Goal: Task Accomplishment & Management: Manage account settings

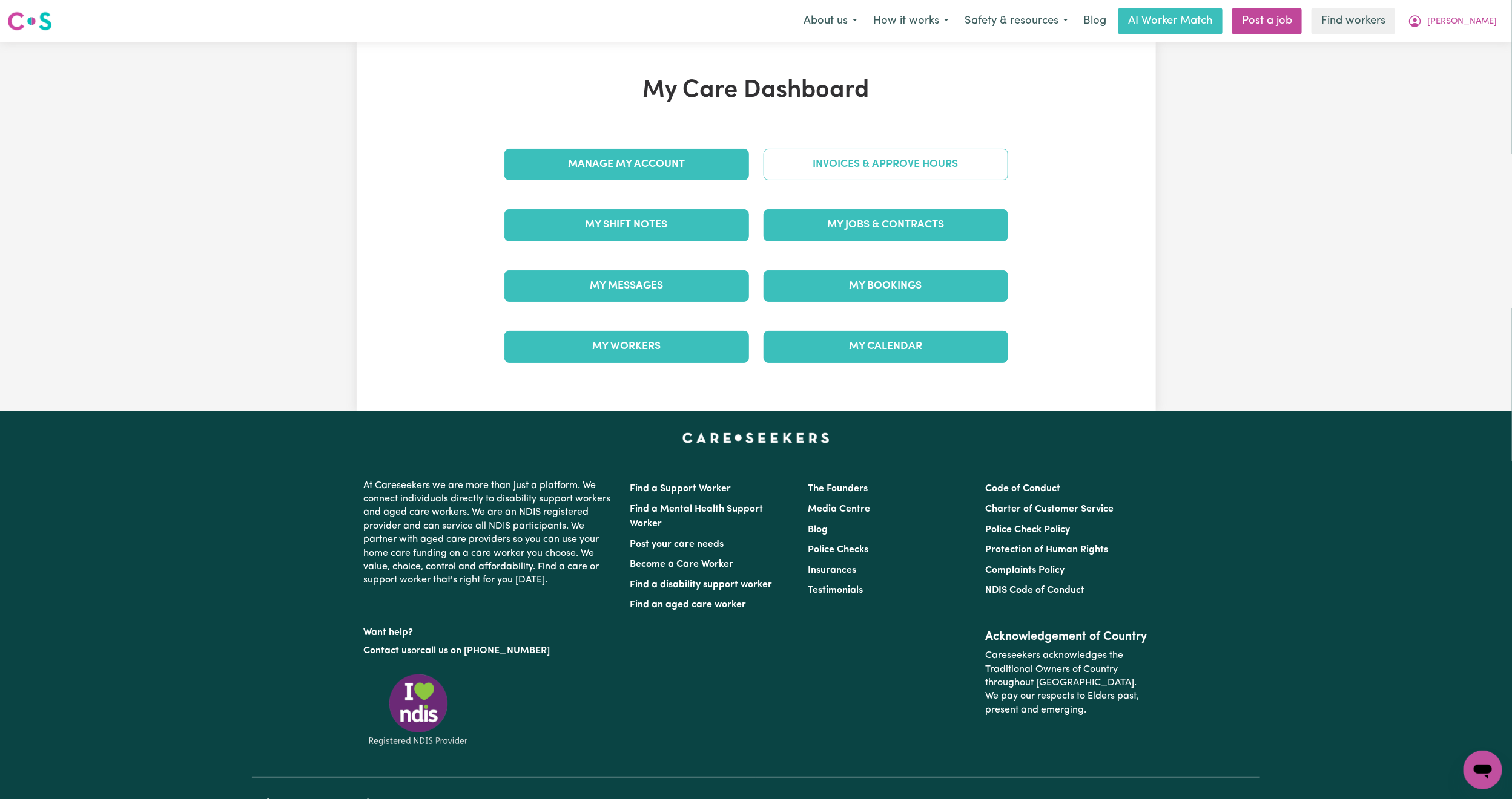
click at [866, 179] on link "Invoices & Approve Hours" at bounding box center [886, 165] width 245 height 32
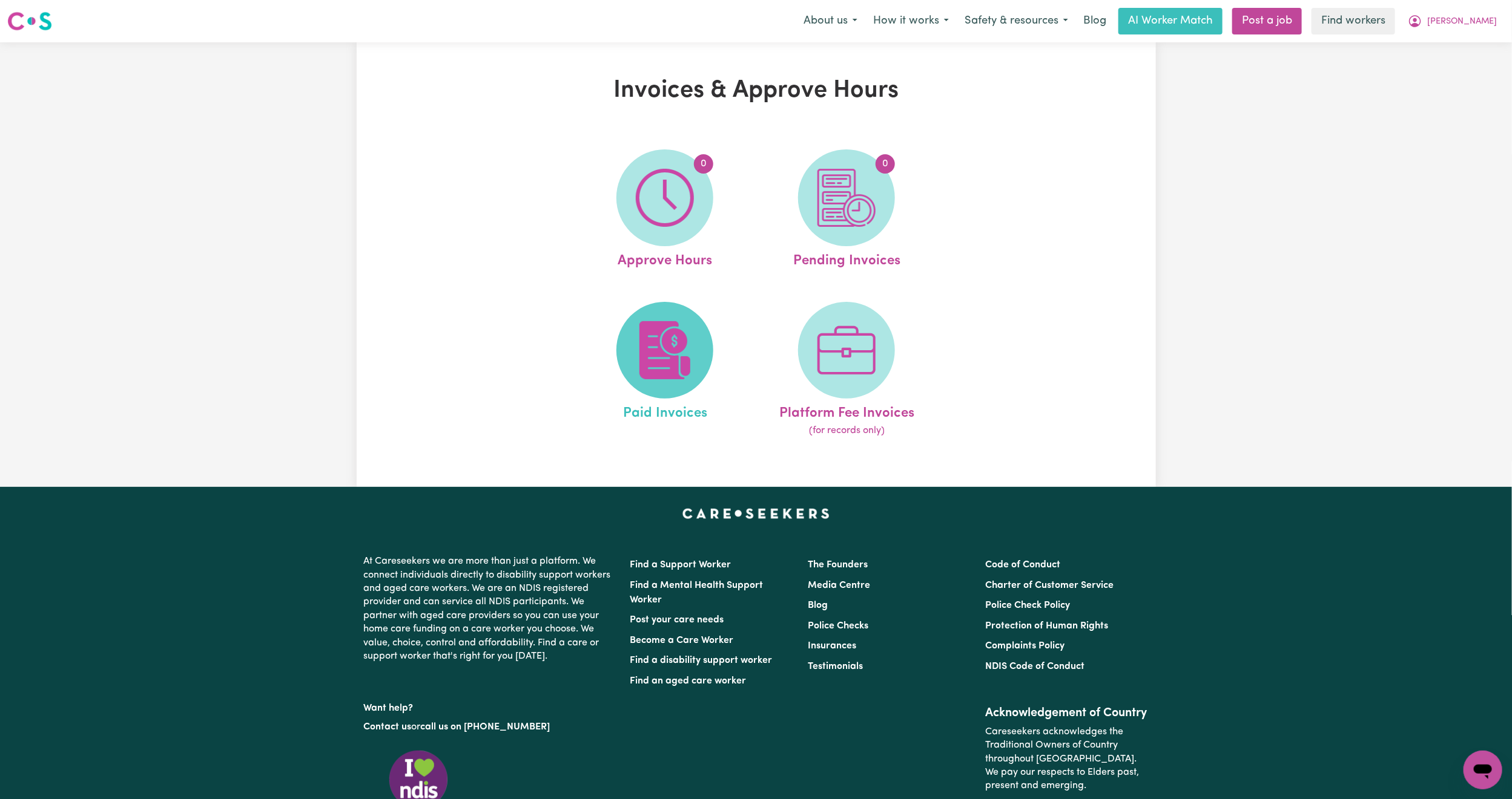
click at [685, 332] on img at bounding box center [664, 350] width 58 height 58
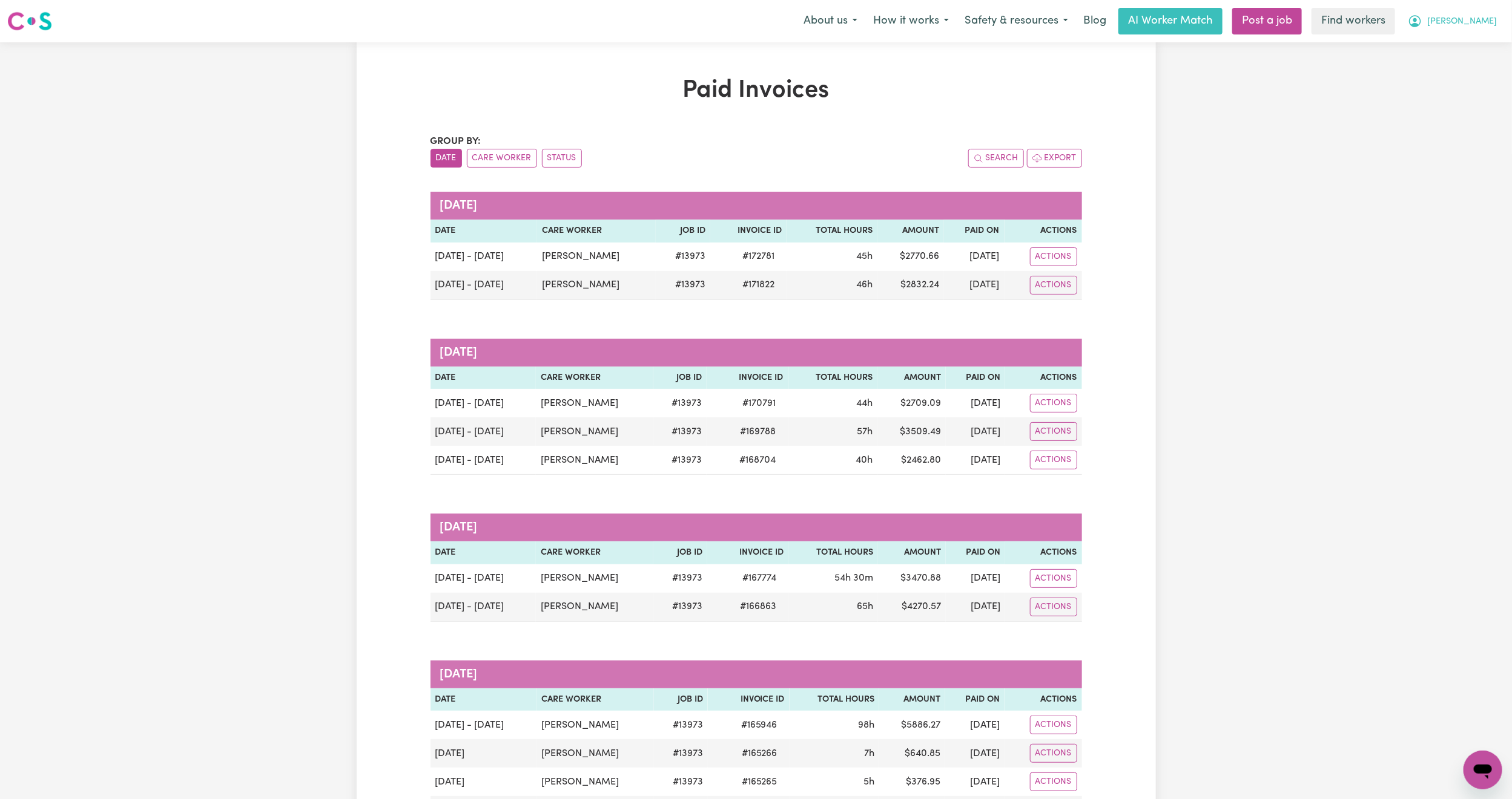
click at [1475, 30] on button "[PERSON_NAME]" at bounding box center [1453, 22] width 105 height 26
click at [1453, 68] on link "Logout" at bounding box center [1456, 69] width 96 height 23
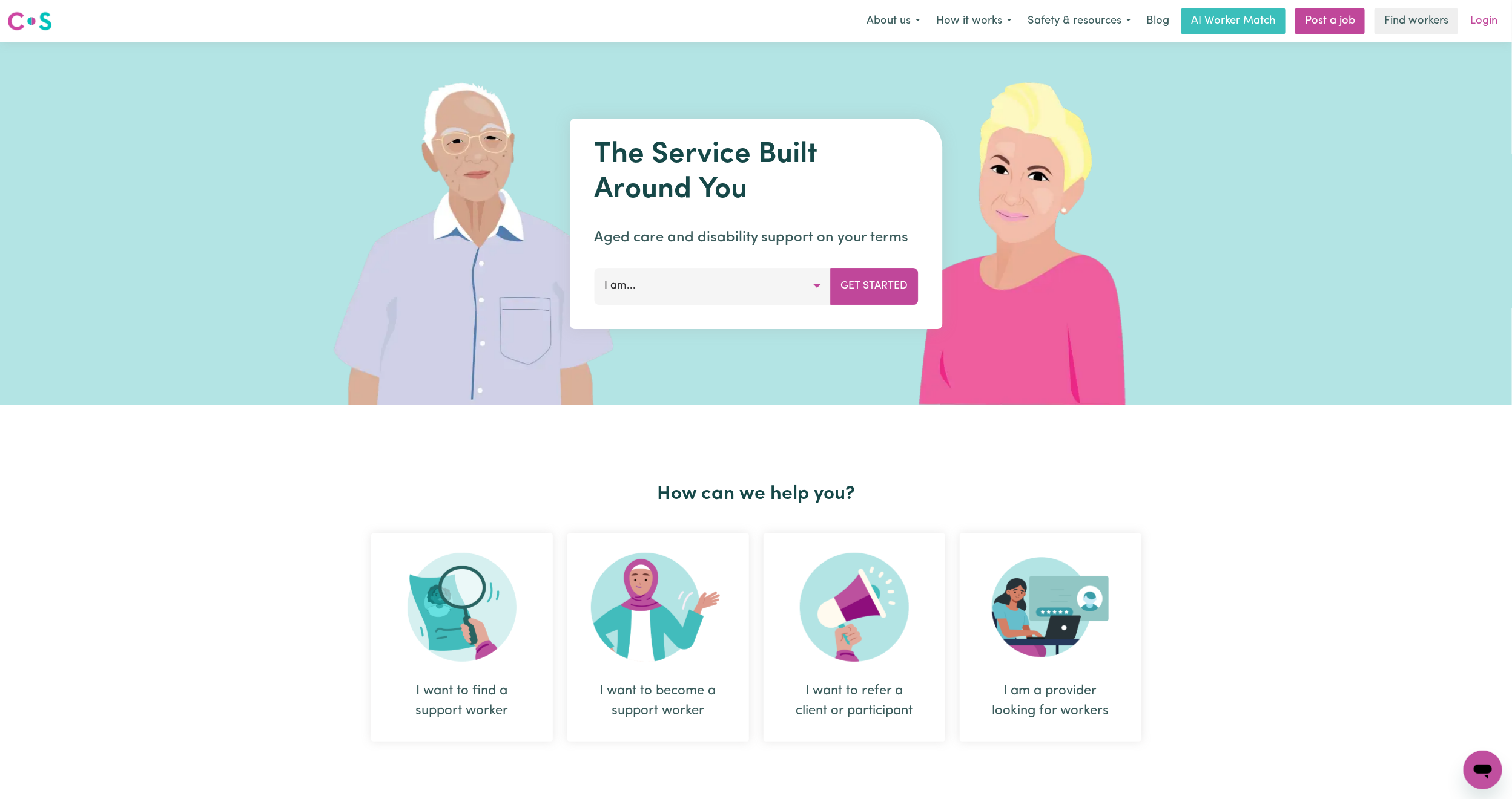
click at [1479, 15] on link "Login" at bounding box center [1483, 21] width 42 height 27
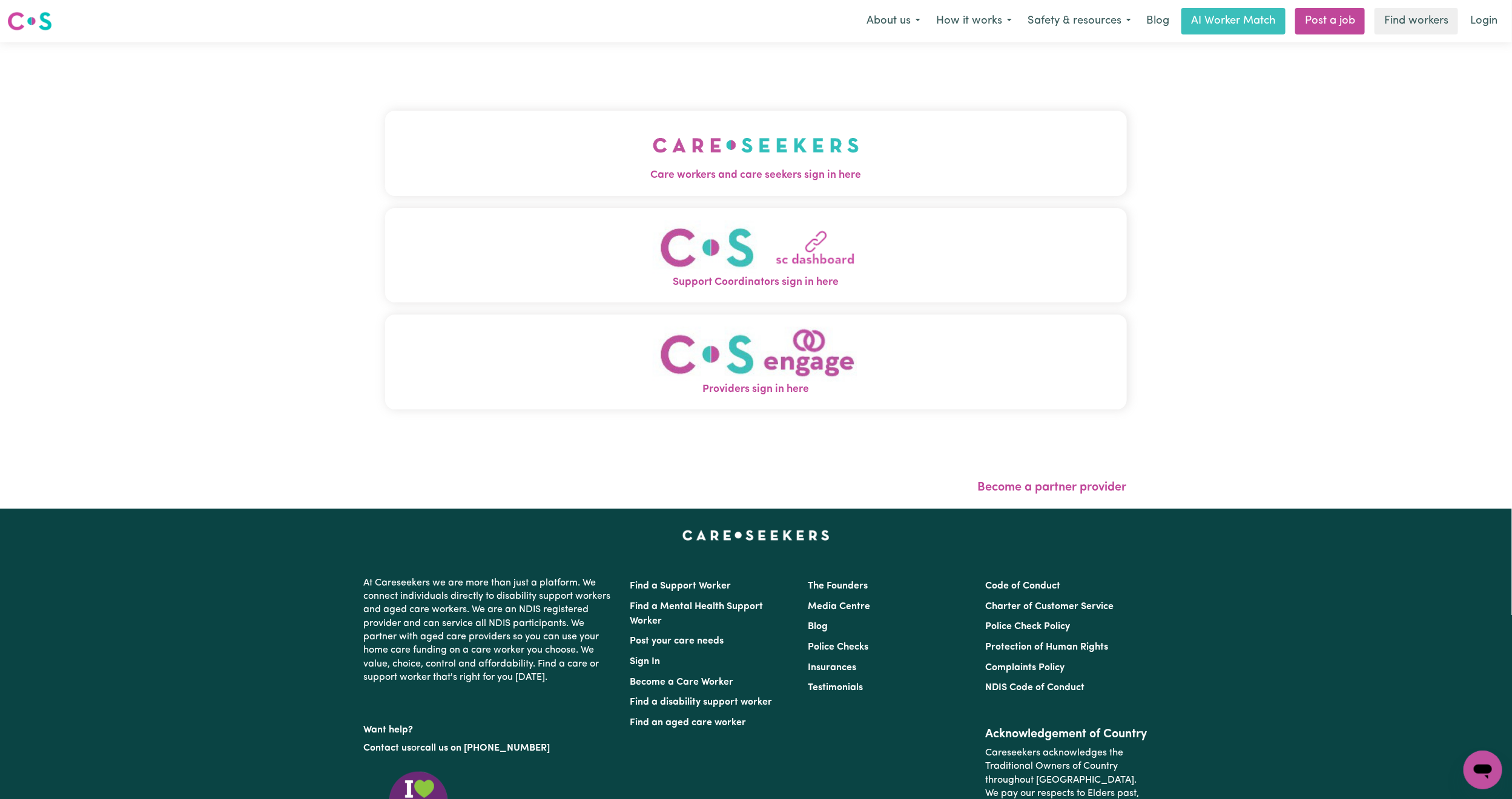
click at [509, 119] on button "Care workers and care seekers sign in here" at bounding box center [756, 153] width 742 height 85
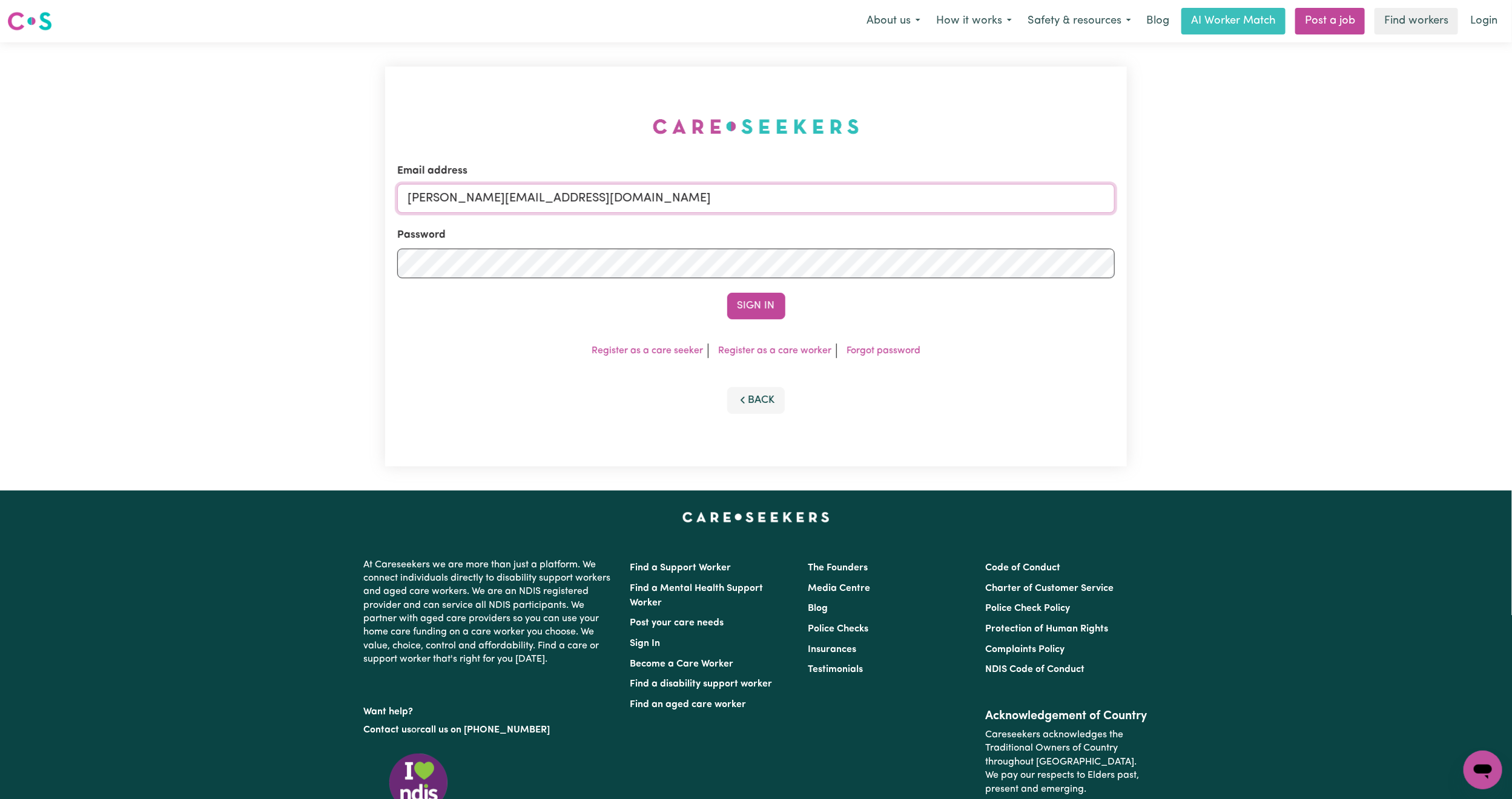
click at [507, 203] on input "[PERSON_NAME][EMAIL_ADDRESS][DOMAIN_NAME]" at bounding box center [756, 198] width 717 height 29
drag, startPoint x: 477, startPoint y: 201, endPoint x: 843, endPoint y: 216, distance: 366.3
click at [843, 216] on form "Email address [EMAIL_ADDRESS][PERSON_NAME][DOMAIN_NAME] Password Sign In" at bounding box center [756, 241] width 717 height 156
type input "superuser~[EMAIL_ADDRESS][DOMAIN_NAME]"
click at [754, 310] on button "Sign In" at bounding box center [756, 306] width 58 height 27
